Goal: Information Seeking & Learning: Learn about a topic

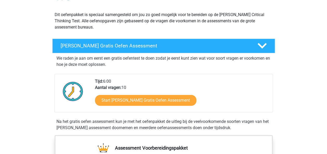
scroll to position [53, 0]
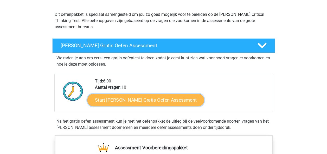
click at [144, 103] on link "Start [PERSON_NAME] Gratis Oefen Assessment" at bounding box center [145, 100] width 117 height 12
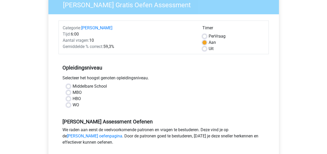
scroll to position [50, 0]
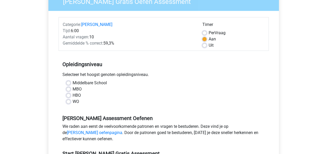
click at [72, 83] on label "Middelbare School" at bounding box center [89, 83] width 34 height 6
click at [69, 83] on input "Middelbare School" at bounding box center [68, 82] width 4 height 5
radio input "true"
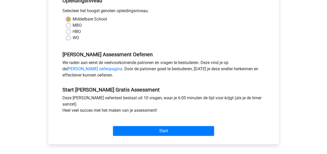
scroll to position [118, 0]
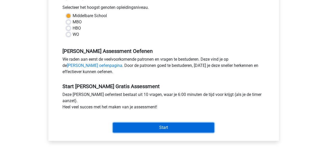
click at [149, 129] on input "Start" at bounding box center [163, 128] width 101 height 10
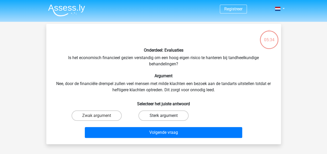
click at [160, 115] on label "Sterk argument" at bounding box center [163, 116] width 50 height 10
click at [163, 116] on input "Sterk argument" at bounding box center [164, 117] width 3 height 3
radio input "true"
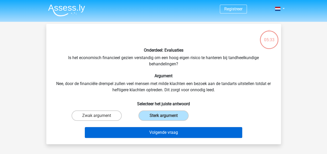
drag, startPoint x: 164, startPoint y: 140, endPoint x: 167, endPoint y: 137, distance: 5.0
click at [167, 137] on div "Onderdeel: Evaluaties Is het economisch financieel gezien verstandig om een hoo…" at bounding box center [163, 84] width 234 height 121
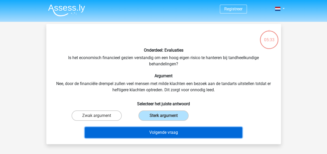
click at [167, 137] on button "Volgende vraag" at bounding box center [163, 132] width 157 height 11
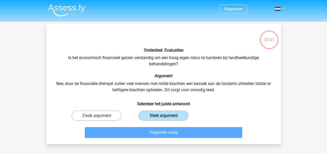
scroll to position [24, 0]
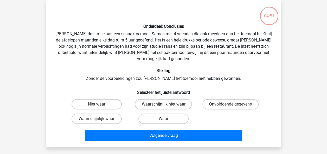
click at [171, 99] on label "Waarschijnlijk niet waar" at bounding box center [163, 104] width 57 height 10
click at [167, 104] on input "Waarschijnlijk niet waar" at bounding box center [164, 105] width 3 height 3
radio input "true"
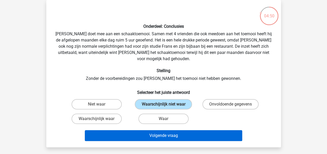
drag, startPoint x: 171, startPoint y: 136, endPoint x: 177, endPoint y: 129, distance: 9.3
click at [177, 130] on div "Volgende vraag" at bounding box center [163, 136] width 201 height 13
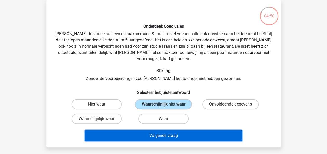
click at [177, 130] on button "Volgende vraag" at bounding box center [163, 135] width 157 height 11
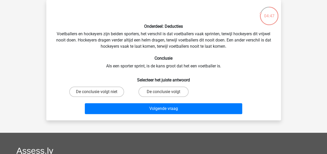
scroll to position [0, 0]
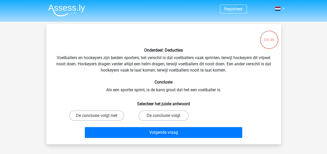
click at [140, 61] on div "Onderdeel: Deducties Voetballers en hockeyers zijn beiden sporters, het verschi…" at bounding box center [163, 84] width 230 height 112
click at [107, 116] on label "De conclusie volgt niet" at bounding box center [96, 116] width 55 height 10
click at [100, 116] on input "De conclusie volgt niet" at bounding box center [97, 117] width 3 height 3
radio input "true"
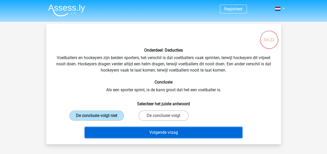
click at [122, 136] on button "Volgende vraag" at bounding box center [163, 132] width 157 height 11
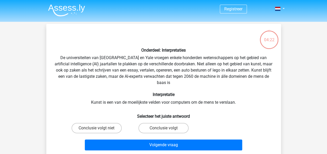
scroll to position [24, 0]
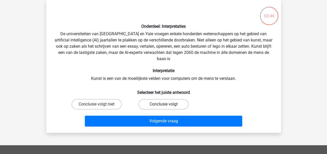
click at [155, 106] on label "Conclusie volgt" at bounding box center [163, 104] width 50 height 10
click at [163, 106] on input "Conclusie volgt" at bounding box center [164, 105] width 3 height 3
radio input "true"
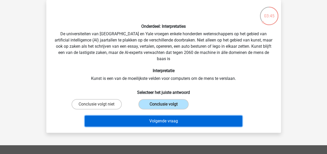
click at [158, 123] on button "Volgende vraag" at bounding box center [163, 121] width 157 height 11
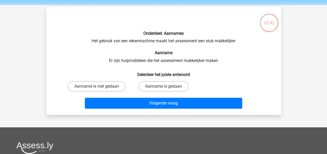
scroll to position [17, 0]
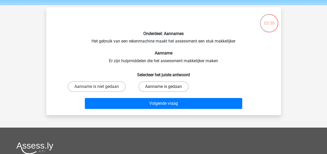
click at [150, 90] on label "Aanname is gedaan" at bounding box center [163, 87] width 50 height 10
click at [163, 90] on input "Aanname is gedaan" at bounding box center [164, 88] width 3 height 3
radio input "true"
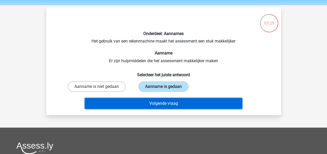
click at [152, 102] on button "Volgende vraag" at bounding box center [163, 103] width 157 height 11
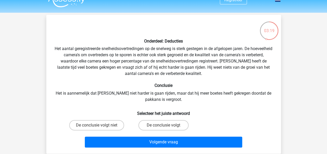
scroll to position [17, 0]
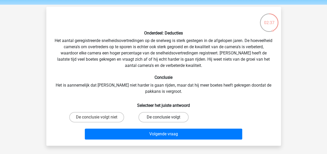
click at [155, 116] on label "De conclusie volgt" at bounding box center [163, 117] width 50 height 10
click at [163, 117] on input "De conclusie volgt" at bounding box center [164, 118] width 3 height 3
radio input "true"
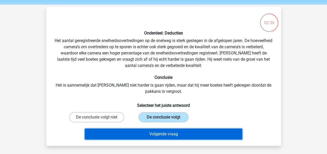
click at [164, 135] on button "Volgende vraag" at bounding box center [163, 134] width 157 height 11
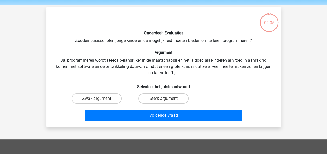
scroll to position [24, 0]
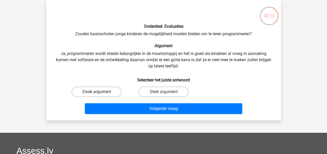
click at [115, 92] on label "Zwak argument" at bounding box center [96, 92] width 50 height 10
click at [100, 92] on input "Zwak argument" at bounding box center [97, 93] width 3 height 3
radio input "true"
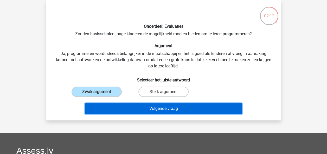
click at [134, 109] on button "Volgende vraag" at bounding box center [163, 108] width 157 height 11
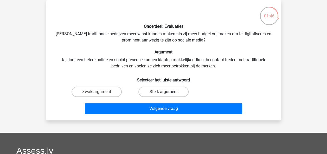
click at [149, 96] on label "Sterk argument" at bounding box center [163, 92] width 50 height 10
click at [163, 95] on input "Sterk argument" at bounding box center [164, 93] width 3 height 3
radio input "true"
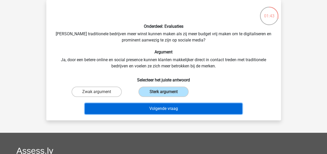
click at [155, 107] on button "Volgende vraag" at bounding box center [163, 108] width 157 height 11
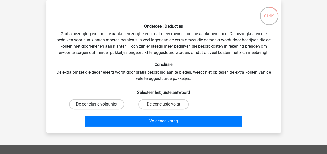
click at [105, 103] on label "De conclusie volgt niet" at bounding box center [96, 104] width 55 height 10
click at [100, 104] on input "De conclusie volgt niet" at bounding box center [97, 105] width 3 height 3
radio input "true"
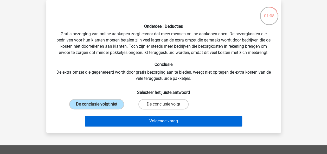
drag, startPoint x: 111, startPoint y: 132, endPoint x: 113, endPoint y: 124, distance: 8.5
click at [113, 124] on div "Onderdeel: Deducties Gratis bezorging van online aankopen zorgt ervoor dat meer…" at bounding box center [163, 66] width 234 height 133
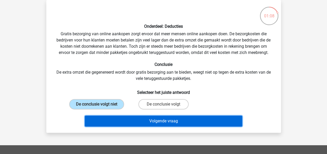
click at [113, 124] on button "Volgende vraag" at bounding box center [163, 121] width 157 height 11
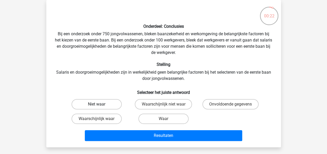
click at [91, 103] on label "Niet waar" at bounding box center [96, 104] width 50 height 10
click at [96, 104] on input "Niet waar" at bounding box center [97, 105] width 3 height 3
radio input "true"
click at [225, 106] on label "Onvoldoende gegevens" at bounding box center [230, 104] width 56 height 10
click at [230, 106] on input "Onvoldoende gegevens" at bounding box center [231, 105] width 3 height 3
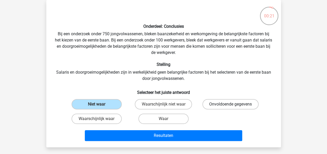
radio input "true"
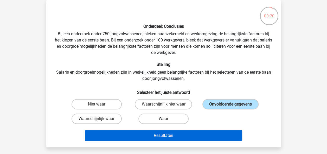
drag, startPoint x: 212, startPoint y: 147, endPoint x: 209, endPoint y: 137, distance: 10.1
click at [209, 137] on div "Onderdeel: Conclusies Bij een onderzoek onder 750 jongvolwassenen, bleken baanz…" at bounding box center [163, 74] width 234 height 148
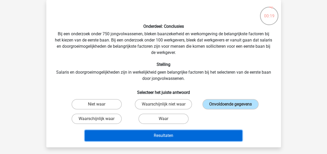
click at [209, 137] on button "Resultaten" at bounding box center [163, 135] width 157 height 11
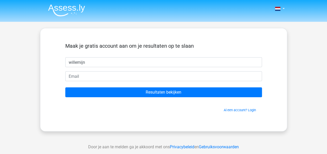
type input "willemijn"
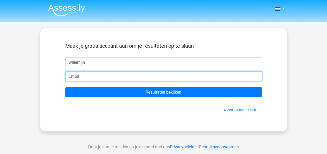
click at [112, 76] on input "email" at bounding box center [163, 76] width 196 height 10
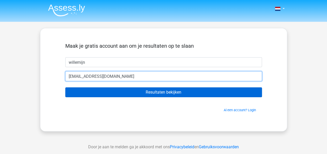
type input "17114@ll.driestarwartburg.nl"
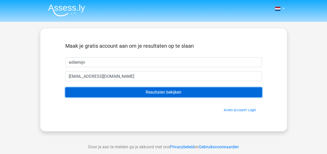
click at [139, 90] on input "Resultaten bekijken" at bounding box center [163, 93] width 196 height 10
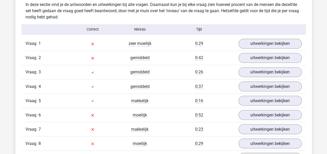
scroll to position [413, 0]
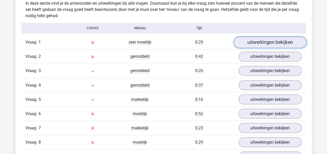
click at [269, 43] on link "uitwerkingen bekijken" at bounding box center [269, 42] width 72 height 11
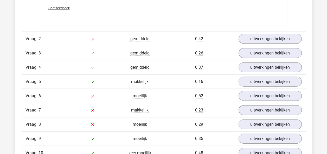
scroll to position [562, 0]
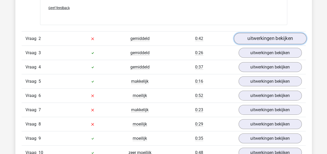
click at [271, 41] on link "uitwerkingen bekijken" at bounding box center [269, 38] width 72 height 11
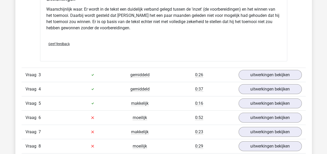
scroll to position [716, 0]
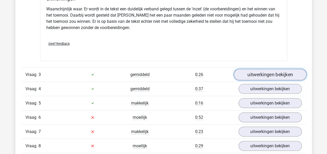
click at [263, 71] on link "uitwerkingen bekijken" at bounding box center [269, 74] width 72 height 11
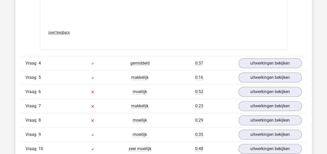
scroll to position [1019, 0]
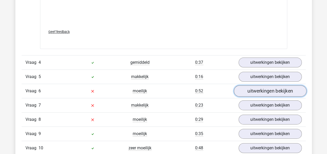
click at [248, 90] on link "uitwerkingen bekijken" at bounding box center [269, 90] width 72 height 11
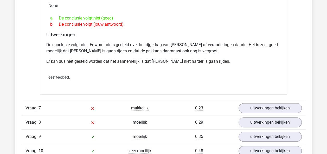
scroll to position [1191, 0]
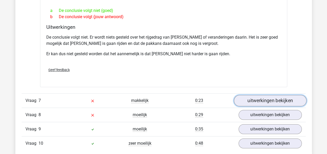
click at [250, 95] on link "uitwerkingen bekijken" at bounding box center [269, 100] width 72 height 11
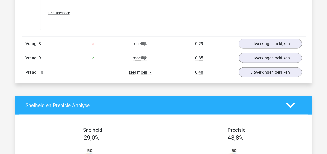
scroll to position [1540, 0]
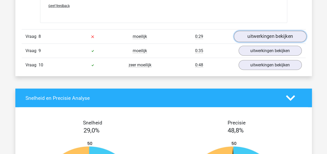
click at [263, 31] on link "uitwerkingen bekijken" at bounding box center [269, 36] width 72 height 11
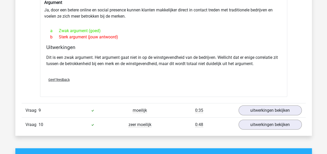
scroll to position [1630, 0]
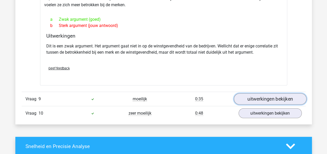
click at [256, 94] on link "uitwerkingen bekijken" at bounding box center [269, 99] width 72 height 11
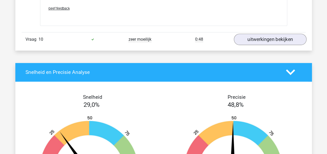
scroll to position [1996, 0]
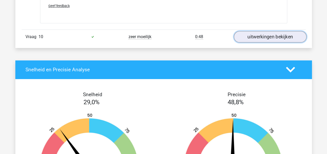
click at [266, 31] on link "uitwerkingen bekijken" at bounding box center [269, 36] width 72 height 11
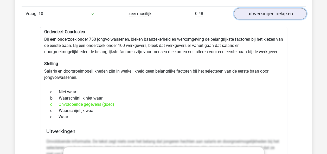
scroll to position [2019, 0]
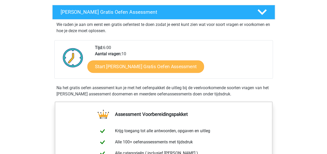
scroll to position [95, 0]
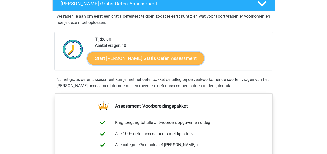
click at [169, 60] on link "Start Watson Glaser Gratis Oefen Assessment" at bounding box center [145, 58] width 117 height 12
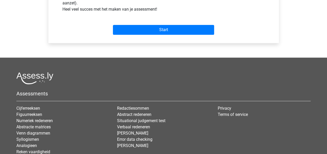
scroll to position [246, 0]
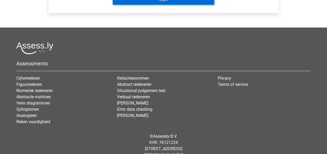
click at [160, 1] on input "Start" at bounding box center [163, 0] width 101 height 10
